Goal: Information Seeking & Learning: Learn about a topic

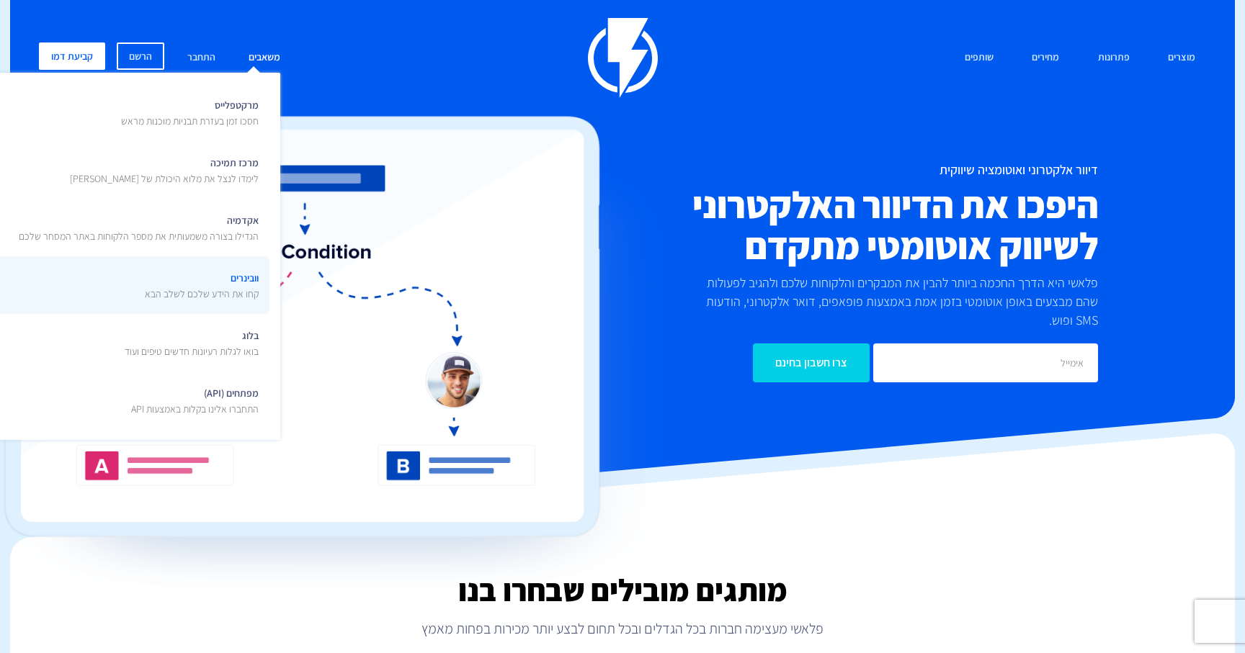
click at [203, 293] on p "קחו את הידע שלכם לשלב הבא" at bounding box center [202, 294] width 114 height 14
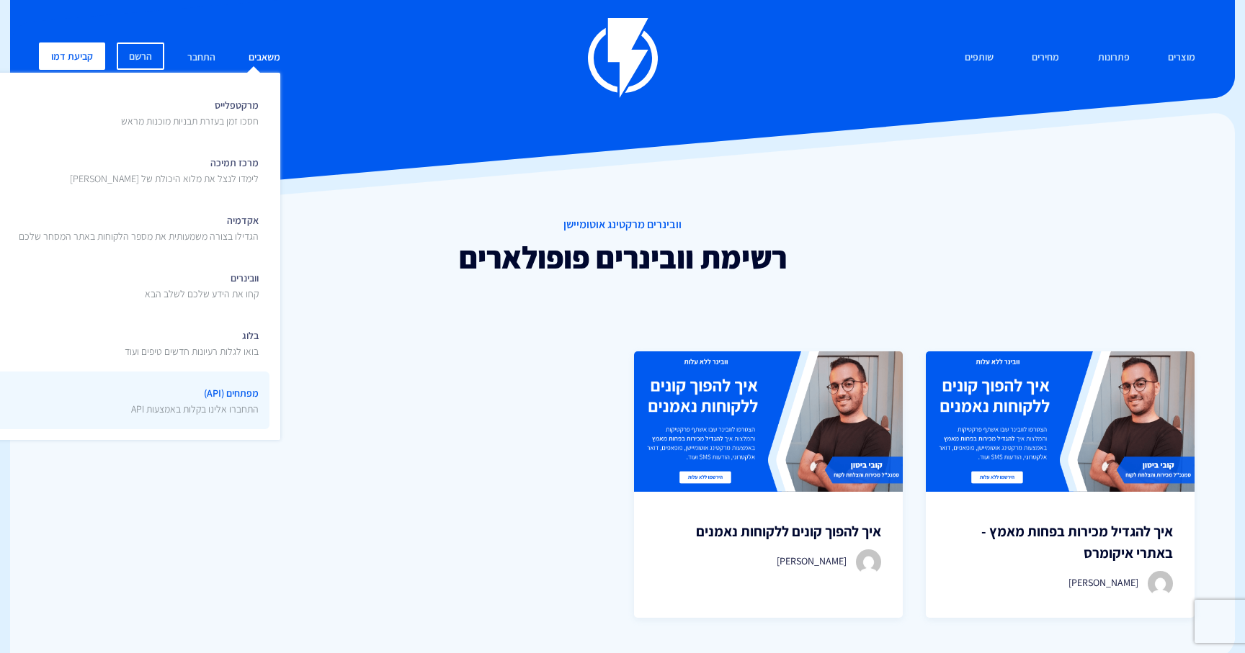
click at [214, 406] on p "התחברו אלינו בקלות באמצעות API" at bounding box center [195, 409] width 128 height 14
